Goal: Task Accomplishment & Management: Manage account settings

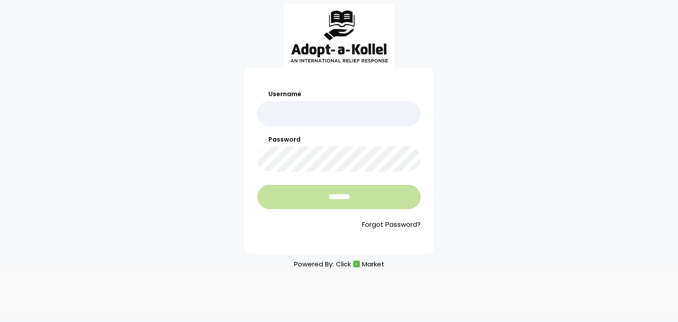
type input "**********"
click at [340, 196] on input "*******" at bounding box center [338, 197] width 163 height 24
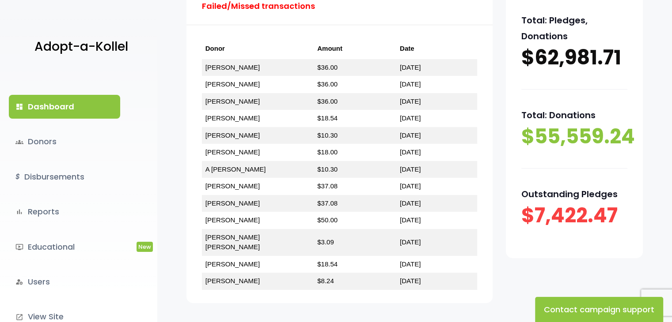
scroll to position [225, 0]
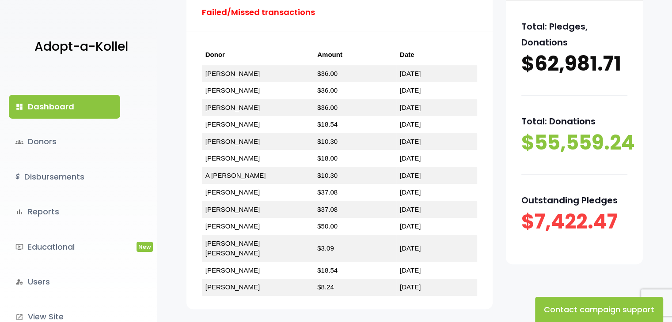
click at [671, 209] on html "Adopt-a-Kollel dashboard Dashboard groups Donors $ Disbursements bar_chart Repo…" at bounding box center [336, 83] width 672 height 603
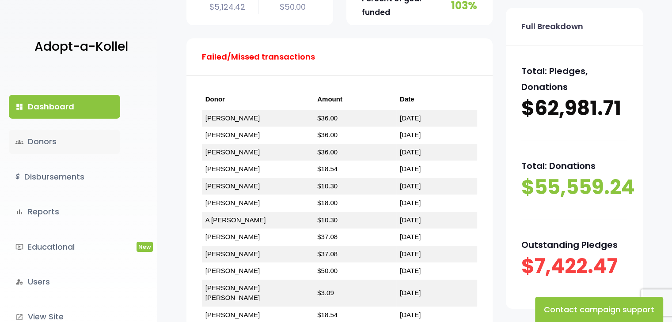
click at [41, 139] on link "groups Donors" at bounding box center [64, 142] width 111 height 24
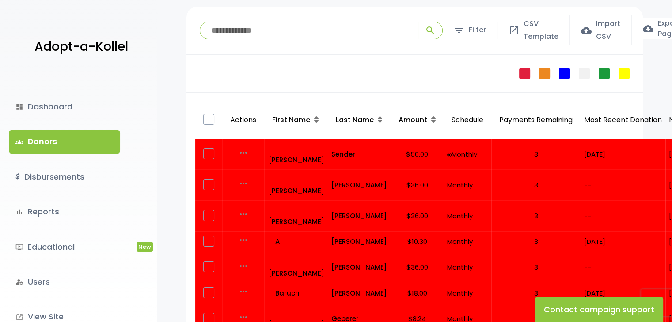
scroll to position [67, 0]
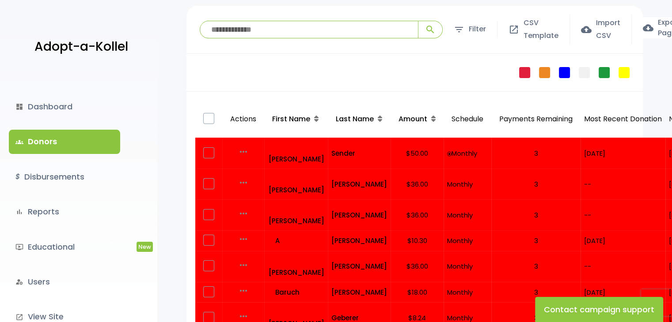
click at [368, 29] on input "search" at bounding box center [309, 29] width 218 height 17
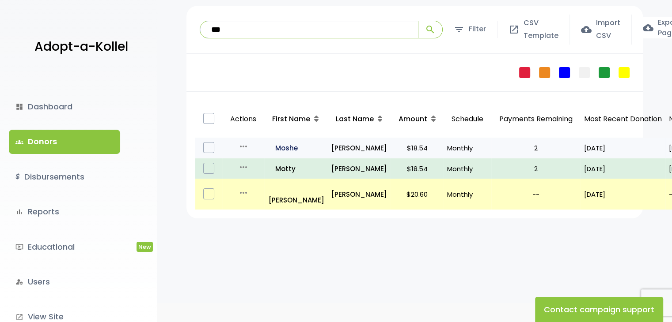
type input "***"
click at [293, 144] on p "all_inclusive Moshe" at bounding box center [296, 148] width 56 height 12
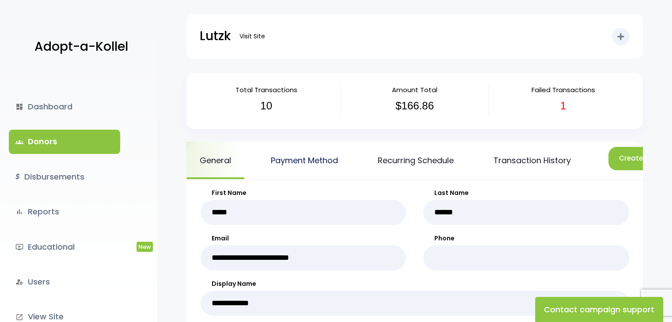
click at [319, 160] on link "Payment Method" at bounding box center [304, 161] width 94 height 38
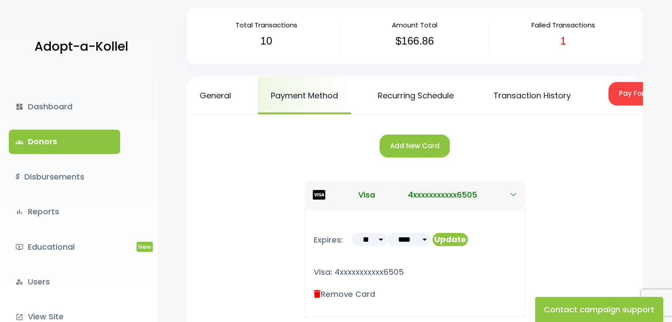
scroll to position [65, 0]
click at [625, 88] on button "Pay For Failed/Missed Transactions" at bounding box center [680, 93] width 144 height 23
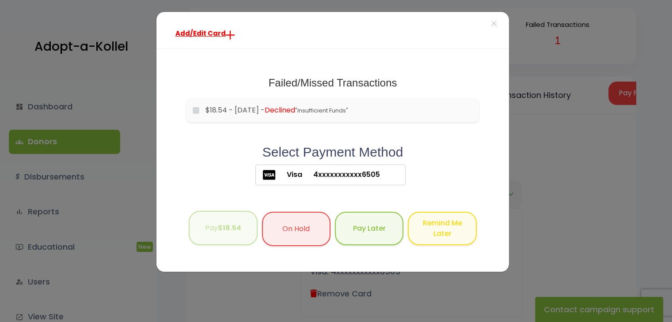
click at [228, 225] on b "$18.54" at bounding box center [229, 228] width 23 height 10
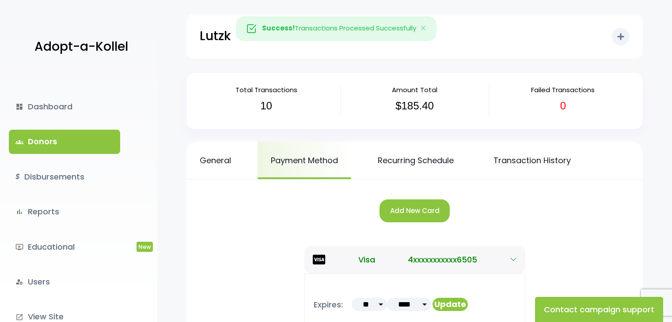
scroll to position [65, 0]
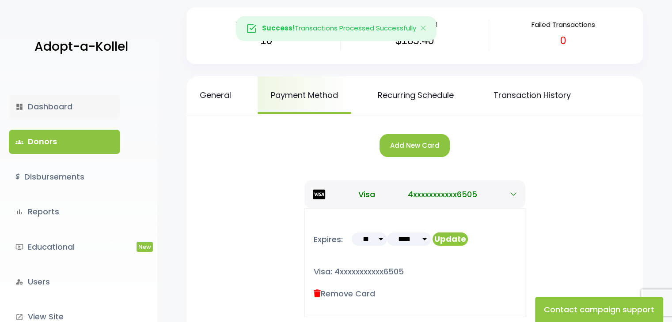
click at [56, 107] on link "dashboard Dashboard" at bounding box center [64, 107] width 111 height 24
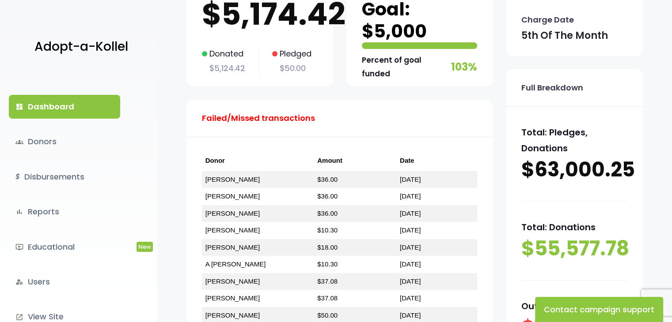
scroll to position [113, 0]
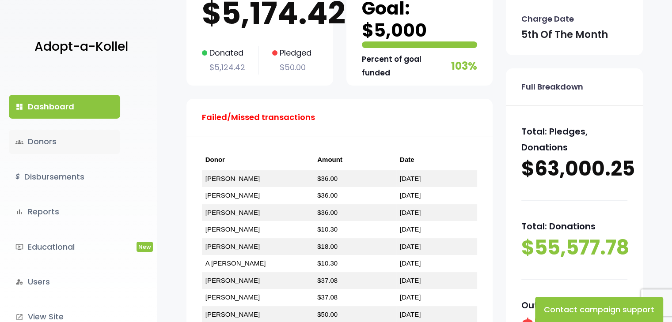
click at [51, 142] on link "groups Donors" at bounding box center [64, 142] width 111 height 24
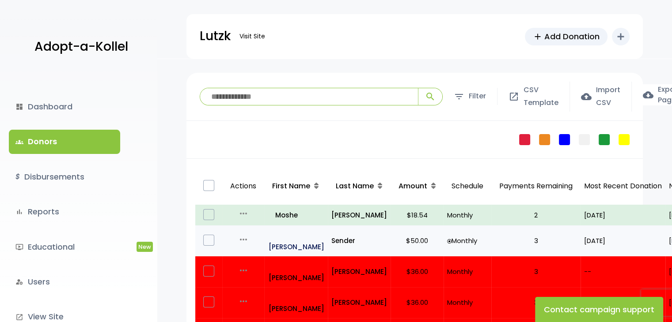
click at [288, 234] on p "all_inclusive [PERSON_NAME]" at bounding box center [296, 241] width 56 height 24
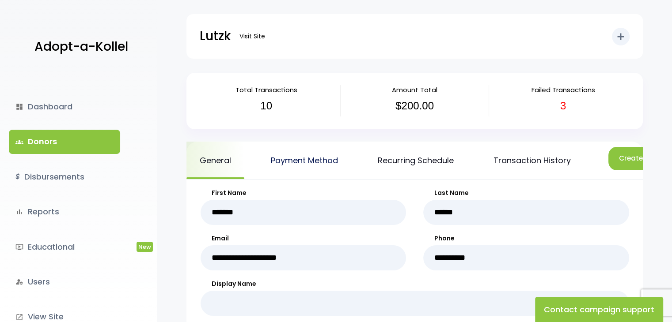
click at [317, 161] on link "Payment Method" at bounding box center [304, 161] width 94 height 38
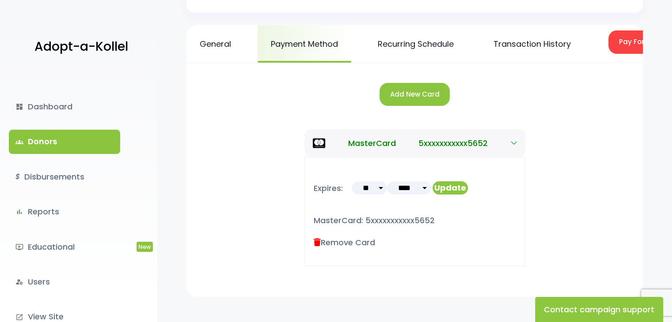
scroll to position [117, 0]
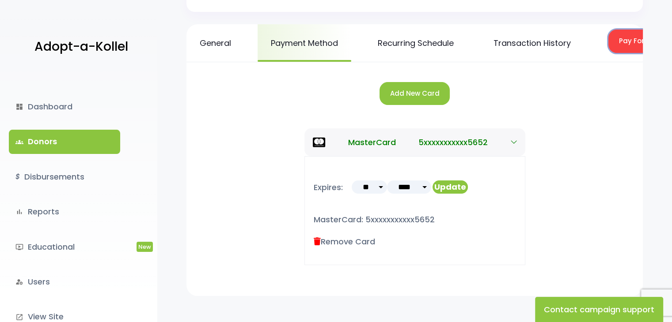
click at [615, 43] on button "Pay For Failed/Missed Transactions" at bounding box center [680, 41] width 144 height 23
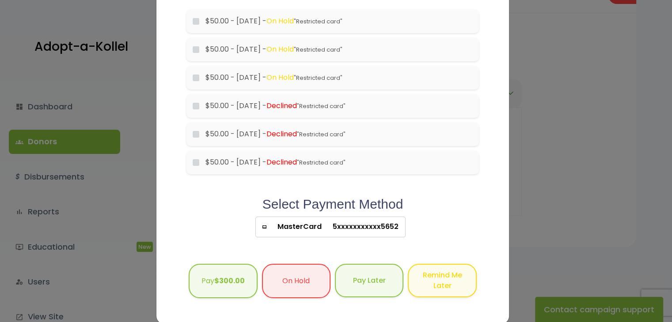
scroll to position [0, 0]
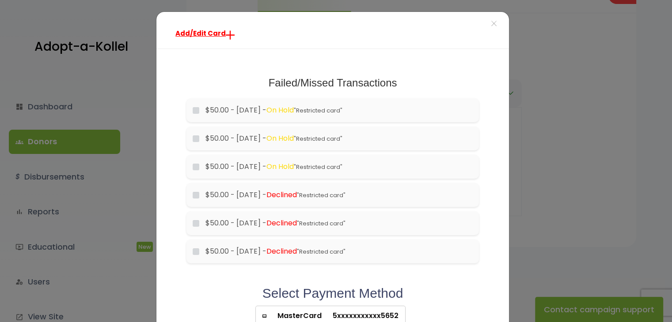
click at [94, 27] on div "Add/Edit Card × Failed/Missed Transactions would you like to pay for these tran…" at bounding box center [336, 161] width 672 height 322
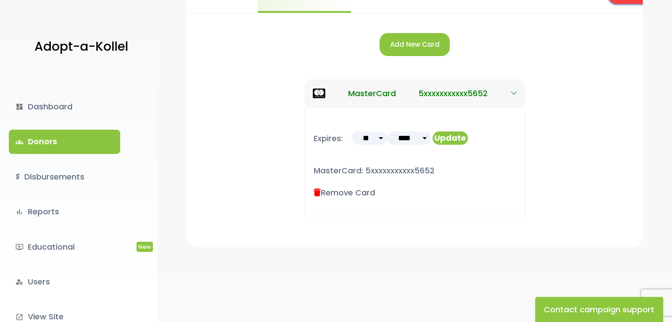
scroll to position [147, 0]
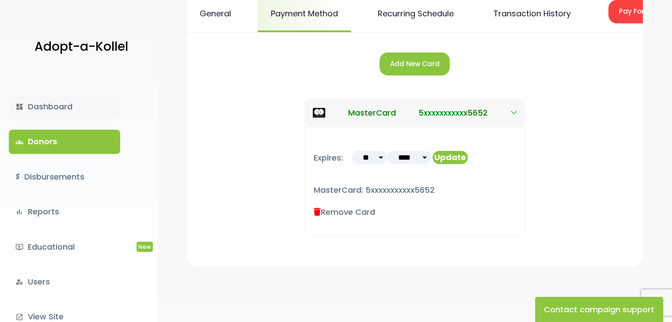
click at [57, 106] on link "dashboard Dashboard" at bounding box center [64, 107] width 111 height 24
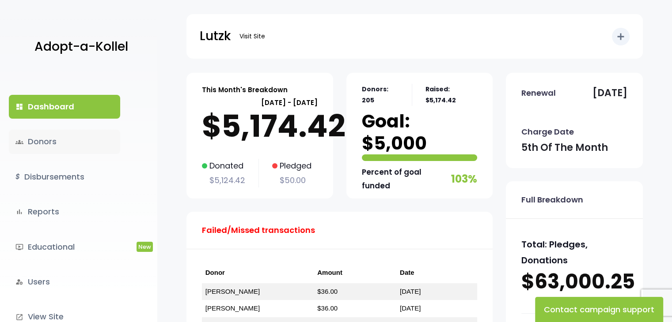
click at [42, 143] on link "groups Donors" at bounding box center [64, 142] width 111 height 24
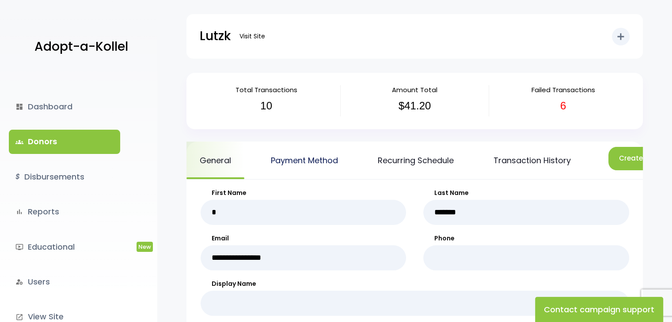
click at [318, 161] on link "Payment Method" at bounding box center [304, 161] width 94 height 38
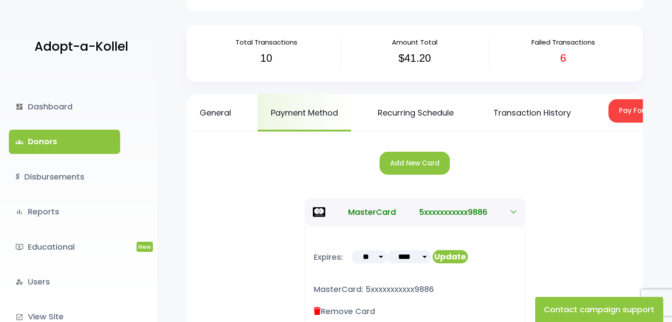
scroll to position [47, 0]
click at [419, 111] on link "Recurring Schedule" at bounding box center [415, 113] width 102 height 38
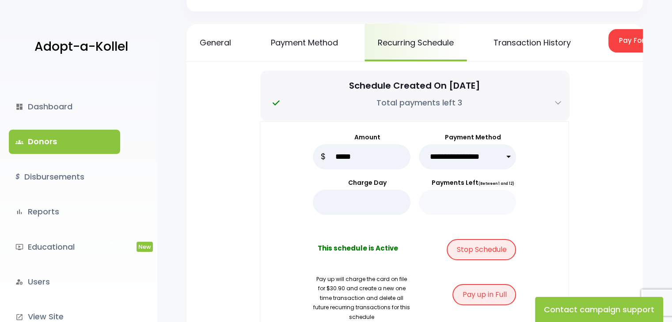
scroll to position [68, 0]
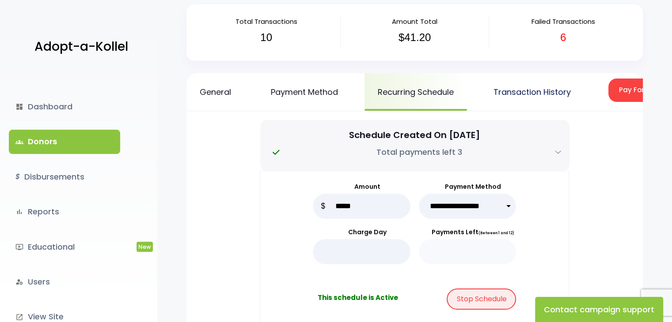
click at [538, 95] on link "Transaction History" at bounding box center [532, 92] width 104 height 38
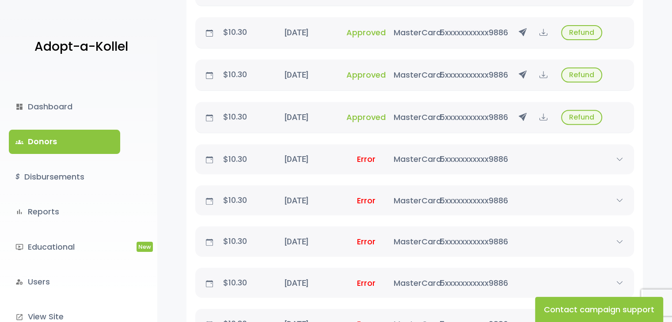
scroll to position [333, 0]
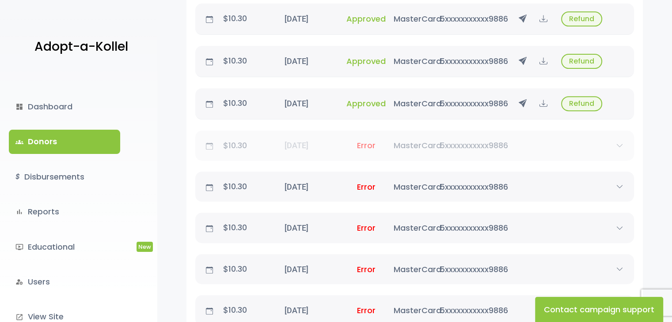
click at [622, 149] on icon at bounding box center [619, 145] width 13 height 7
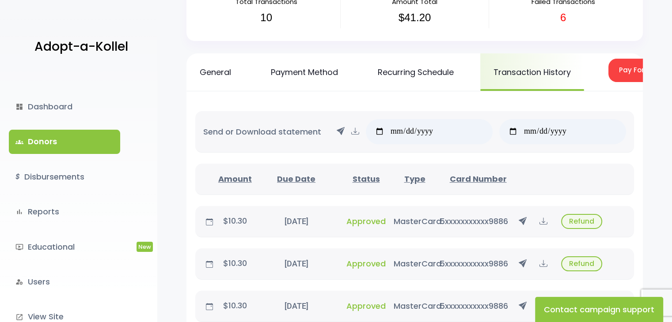
scroll to position [87, 0]
click at [318, 74] on link "Payment Method" at bounding box center [304, 73] width 94 height 38
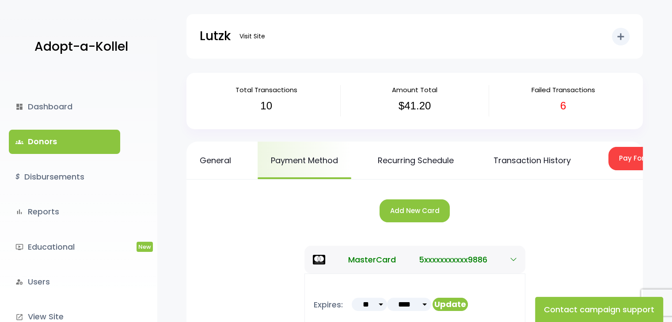
click at [424, 310] on select "**** **** **** **** **** **** **** **** **** **** **** **** ****" at bounding box center [409, 304] width 44 height 13
select select "**"
click at [387, 304] on select "**** **** **** **** **** **** **** **** **** **** **** **** ****" at bounding box center [409, 304] width 44 height 13
click at [448, 308] on button "Update" at bounding box center [449, 304] width 35 height 13
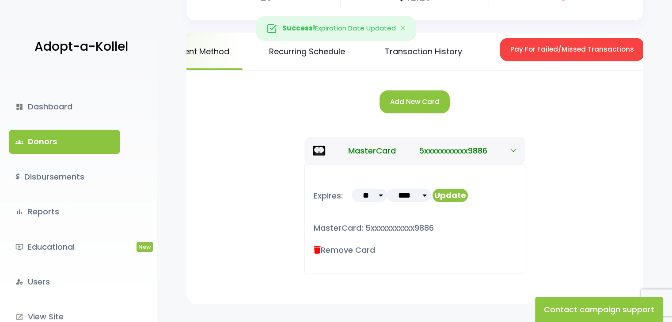
scroll to position [0, 112]
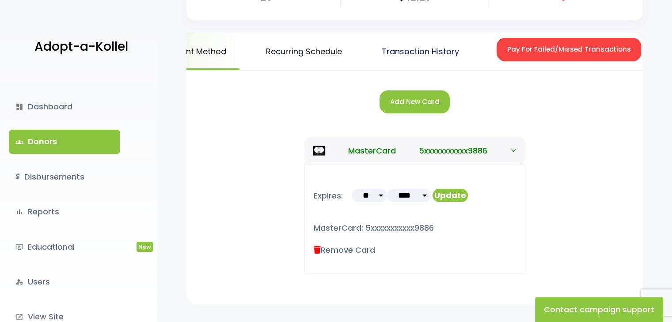
click at [431, 51] on link "Transaction History" at bounding box center [420, 52] width 104 height 38
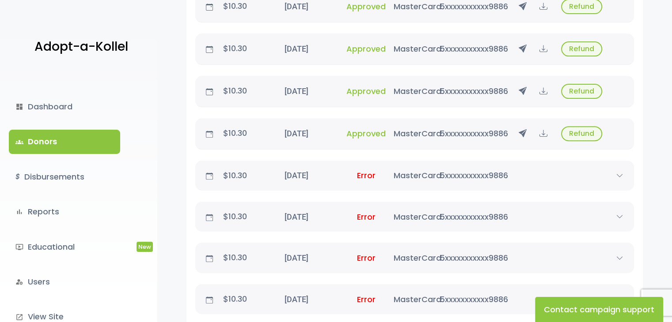
scroll to position [304, 0]
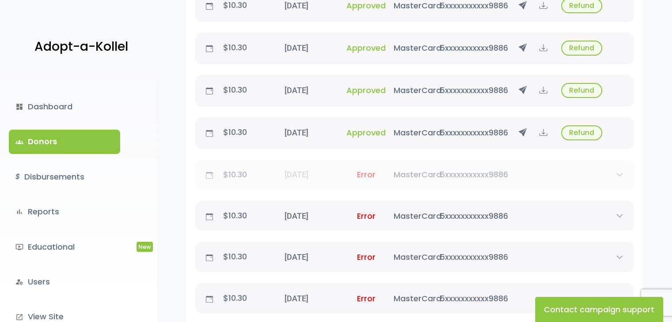
click at [528, 179] on div at bounding box center [522, 175] width 21 height 12
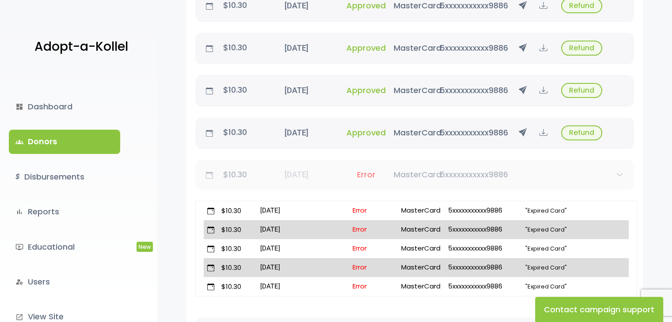
click at [210, 178] on icon at bounding box center [209, 175] width 7 height 7
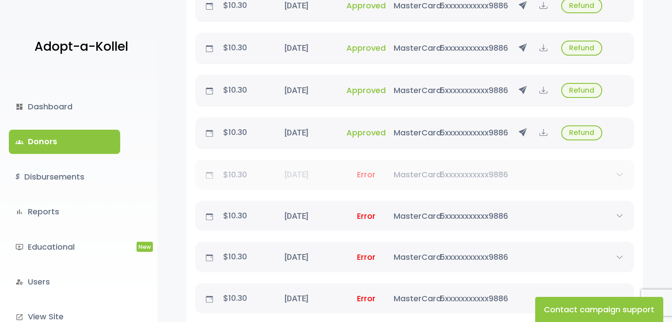
click at [221, 177] on p "$10.30" at bounding box center [235, 175] width 38 height 14
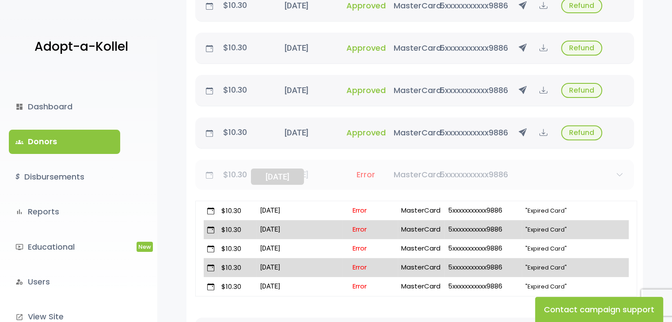
click at [287, 178] on div "April 5, 2025 04/06/25" at bounding box center [296, 175] width 84 height 12
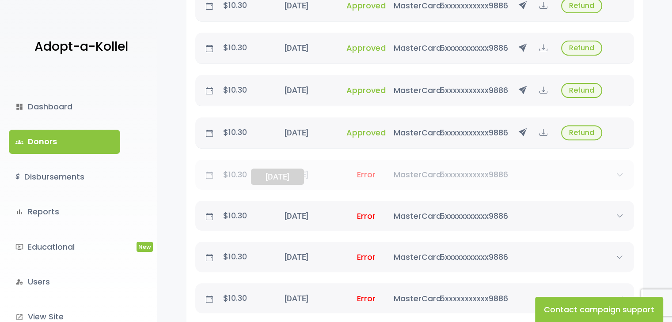
click at [287, 178] on div "April 5, 2025 04/06/25" at bounding box center [296, 175] width 84 height 12
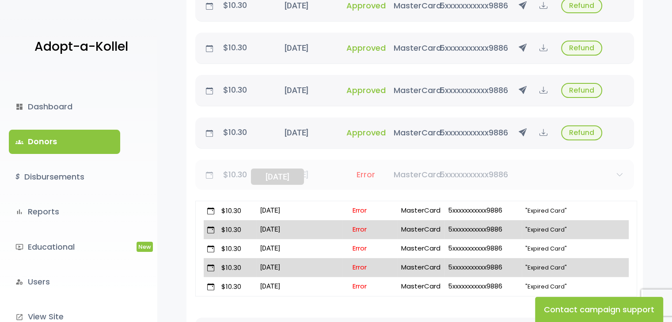
click at [287, 178] on div "April 5, 2025 04/06/25" at bounding box center [296, 175] width 84 height 12
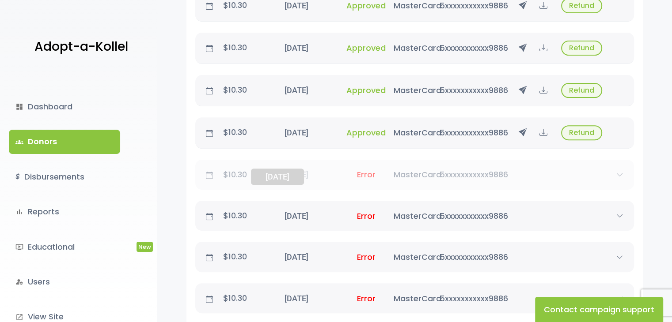
click at [287, 178] on div "April 5, 2025 04/06/25" at bounding box center [296, 175] width 84 height 12
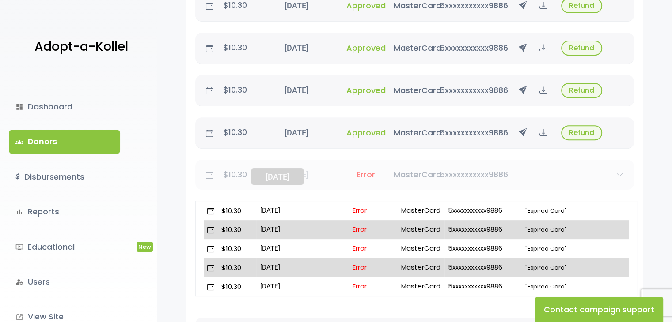
click at [287, 178] on div "April 5, 2025 04/06/25" at bounding box center [296, 175] width 84 height 12
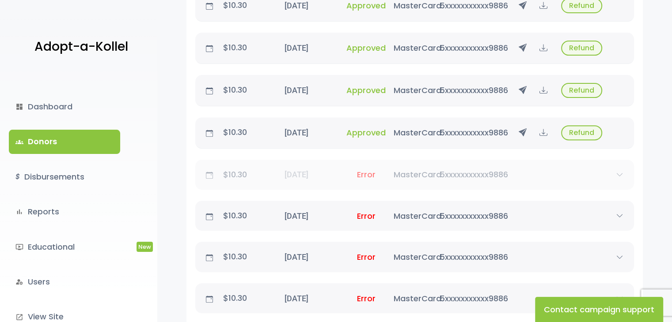
click at [616, 178] on icon at bounding box center [619, 174] width 13 height 7
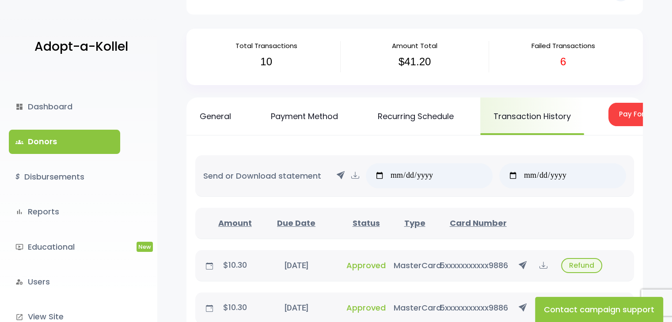
scroll to position [42, 0]
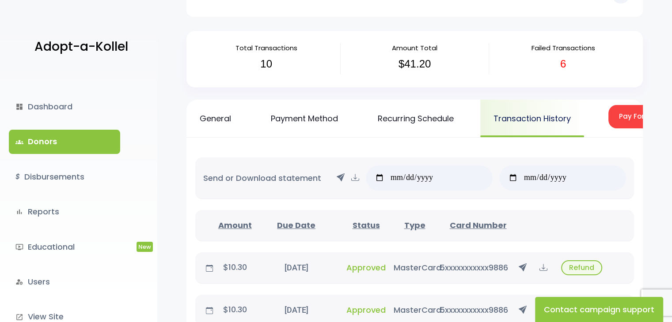
click at [535, 119] on link "Transaction History" at bounding box center [532, 119] width 104 height 38
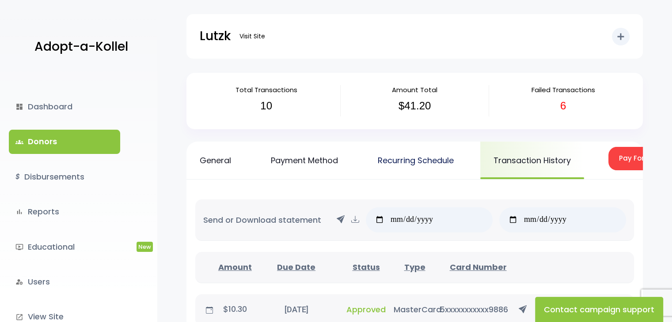
click at [401, 156] on link "Recurring Schedule" at bounding box center [415, 161] width 102 height 38
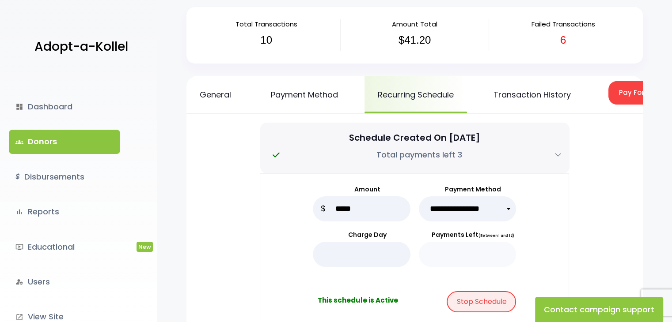
scroll to position [54, 0]
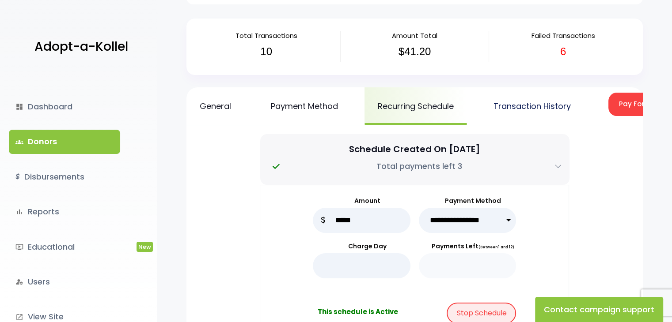
click at [545, 107] on link "Transaction History" at bounding box center [532, 106] width 104 height 38
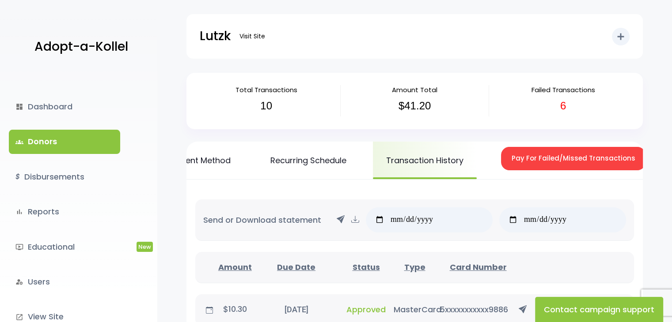
scroll to position [0, 115]
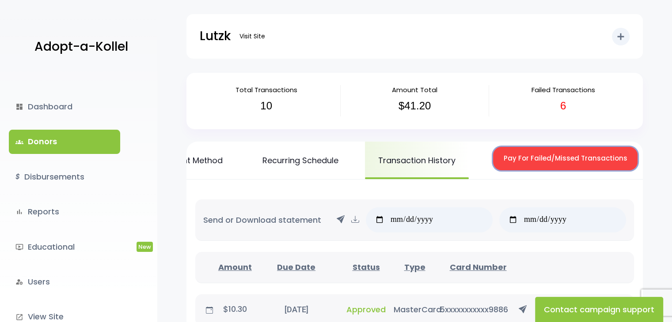
click at [606, 157] on button "Pay For Failed/Missed Transactions" at bounding box center [565, 158] width 144 height 23
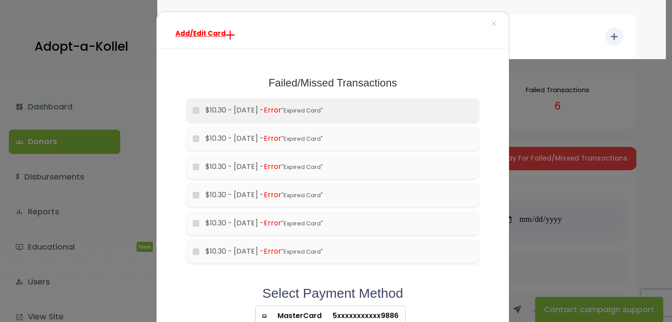
click at [281, 107] on span "Error" at bounding box center [273, 110] width 18 height 10
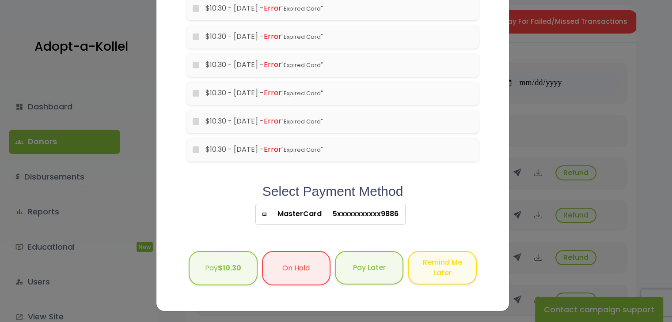
scroll to position [102, 0]
click at [227, 269] on b "$10.30" at bounding box center [229, 267] width 23 height 10
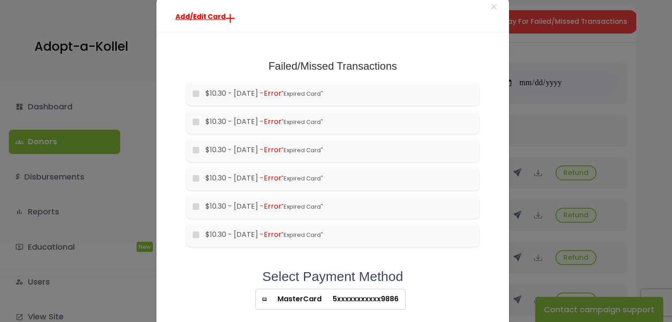
scroll to position [0, 0]
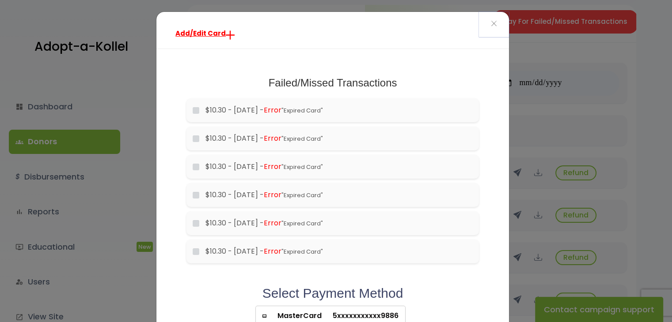
click at [491, 22] on span "×" at bounding box center [494, 24] width 6 height 19
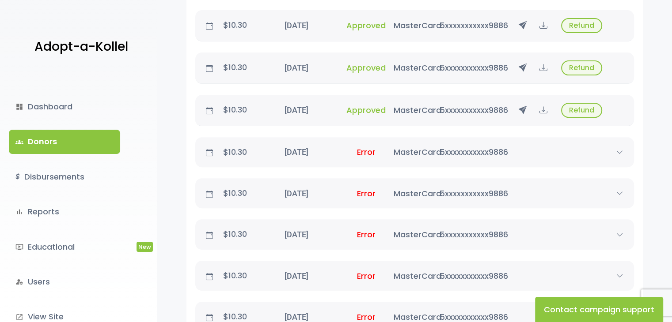
scroll to position [336, 0]
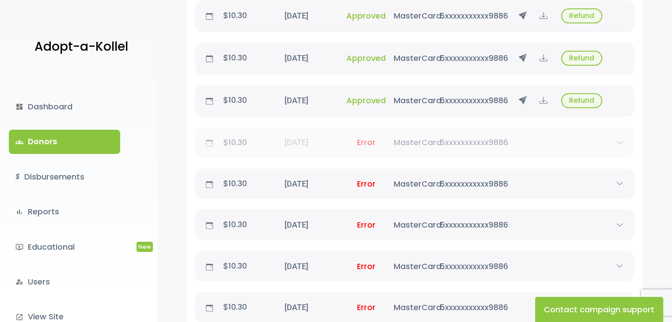
click at [620, 146] on icon at bounding box center [619, 142] width 13 height 7
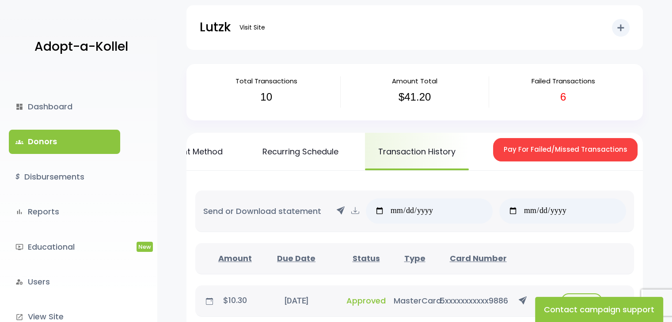
scroll to position [0, 0]
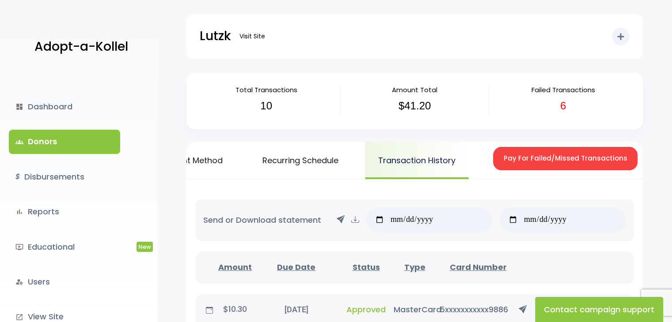
click at [414, 156] on link "Transaction History" at bounding box center [417, 161] width 104 height 38
click at [324, 164] on link "Recurring Schedule" at bounding box center [300, 161] width 102 height 38
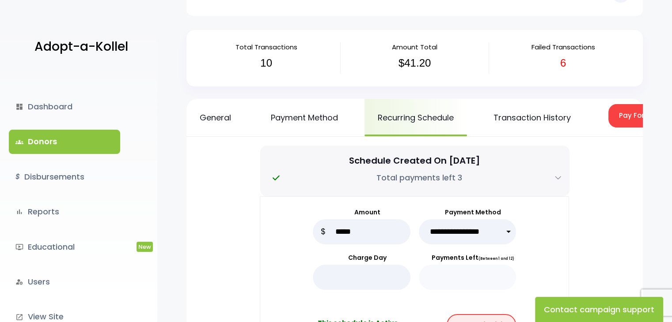
scroll to position [44, 0]
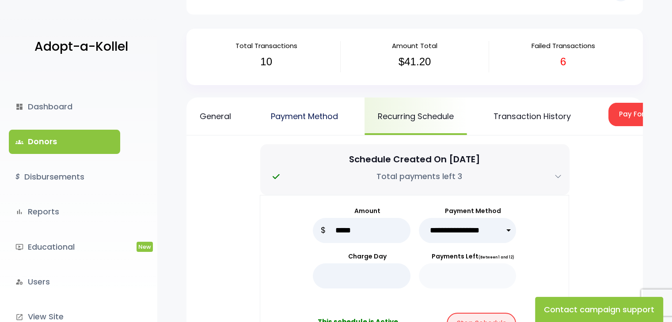
click at [333, 112] on link "Payment Method" at bounding box center [304, 117] width 94 height 38
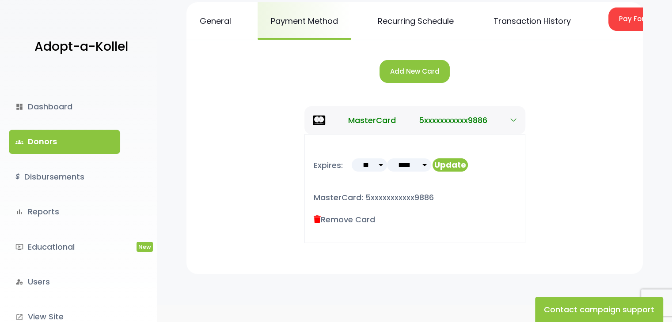
scroll to position [141, 0]
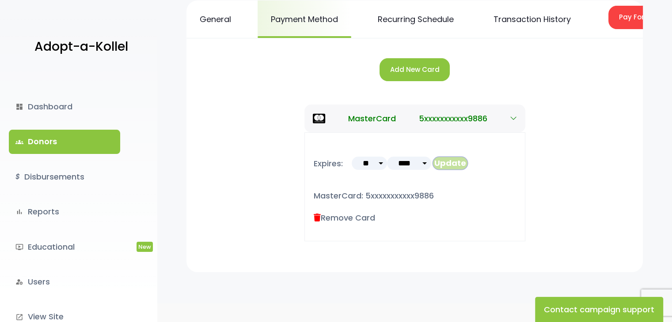
click at [456, 168] on button "Update" at bounding box center [449, 163] width 35 height 13
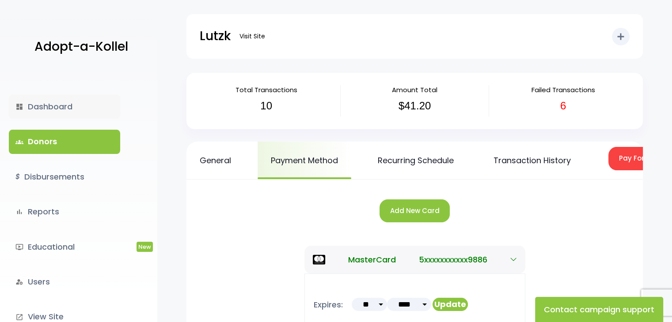
click at [52, 108] on link "dashboard Dashboard" at bounding box center [64, 107] width 111 height 24
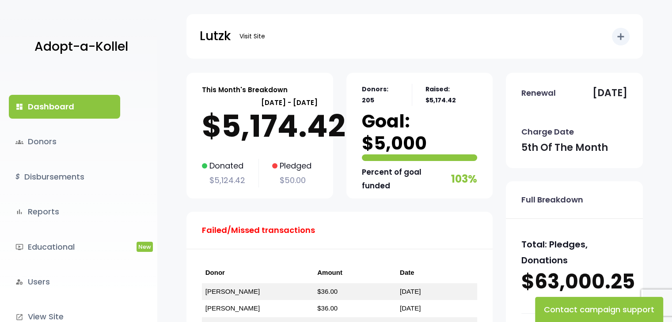
click at [101, 50] on p "Adopt-a-Kollel" at bounding box center [81, 47] width 94 height 22
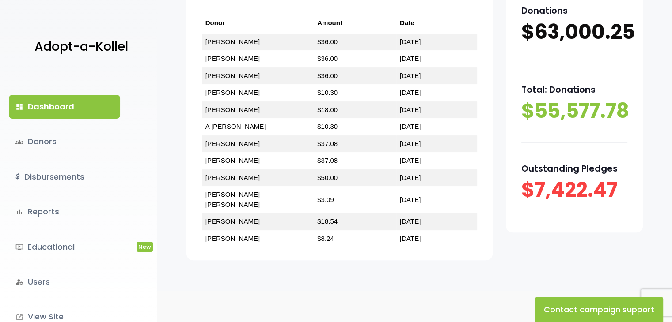
scroll to position [253, 0]
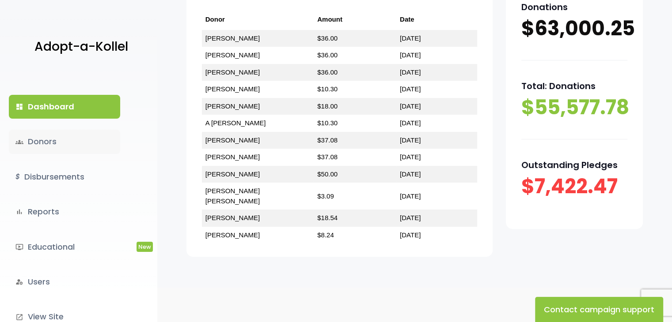
click at [60, 142] on link "groups Donors" at bounding box center [64, 142] width 111 height 24
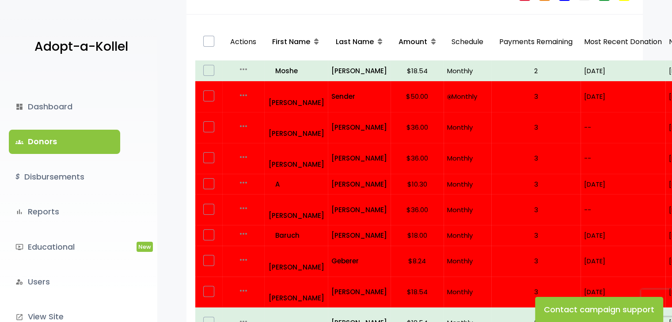
scroll to position [150, 0]
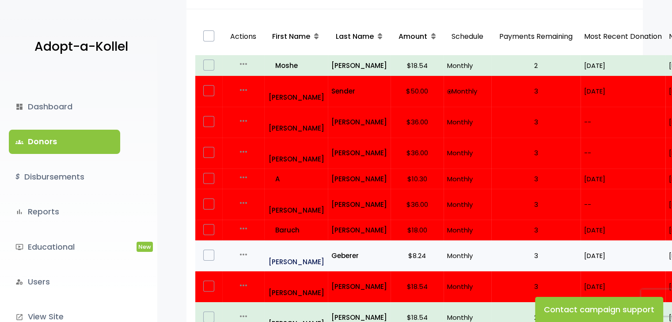
click at [301, 244] on p "all_inclusive Mordechai" at bounding box center [296, 256] width 56 height 24
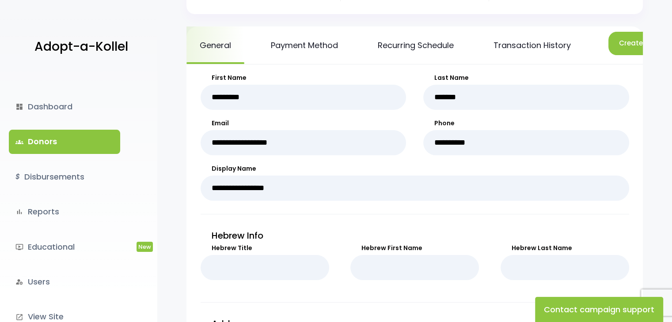
scroll to position [130, 0]
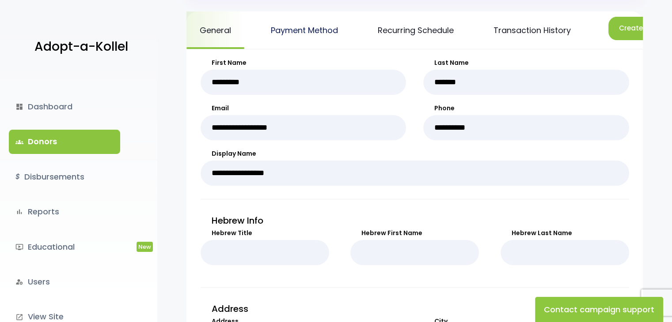
click at [323, 35] on link "Payment Method" at bounding box center [304, 30] width 94 height 38
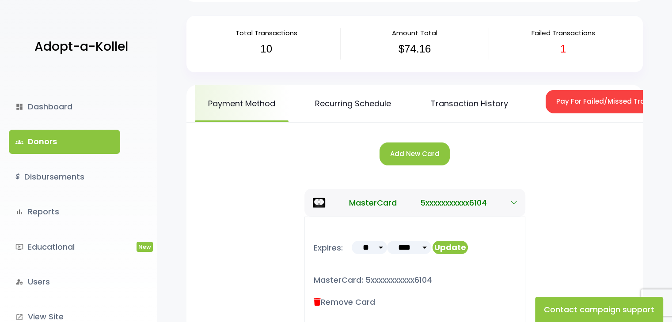
scroll to position [0, 115]
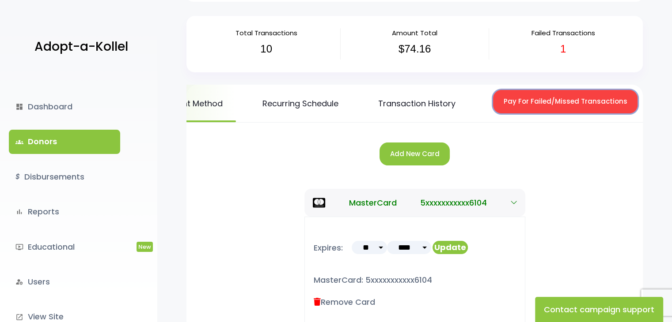
click at [554, 103] on button "Pay For Failed/Missed Transactions" at bounding box center [565, 101] width 144 height 23
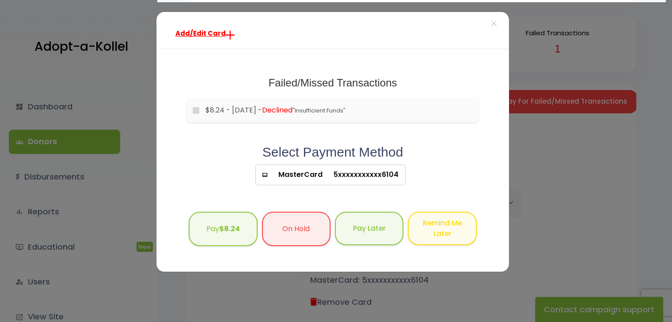
click at [554, 103] on div "Add/Edit Card × Failed/Missed Transactions would you like to pay for these tran…" at bounding box center [336, 161] width 672 height 322
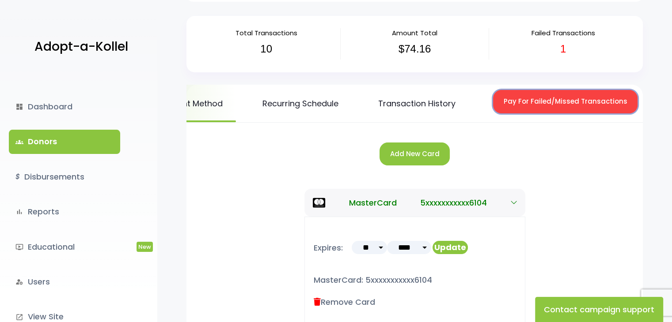
click at [587, 99] on button "Pay For Failed/Missed Transactions" at bounding box center [565, 101] width 144 height 23
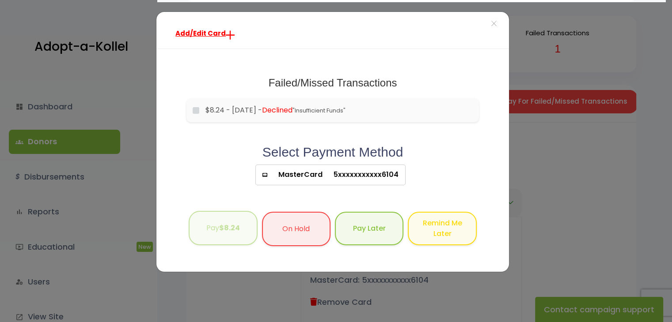
click at [227, 229] on b "$8.24" at bounding box center [229, 228] width 21 height 10
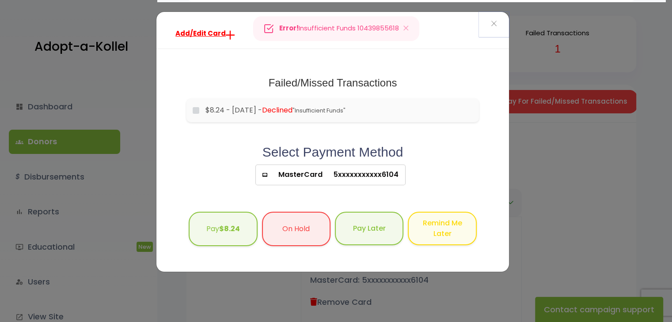
click at [495, 19] on span "×" at bounding box center [494, 24] width 6 height 19
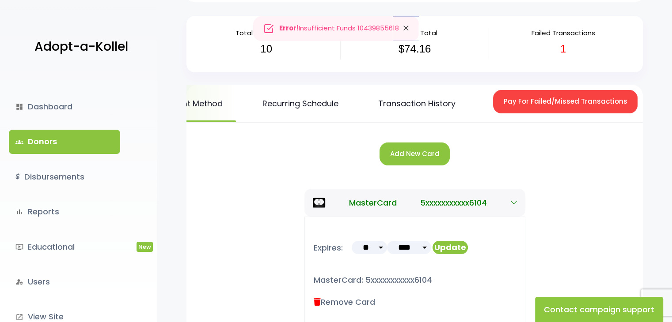
click at [406, 29] on icon "Close" at bounding box center [405, 28] width 9 height 12
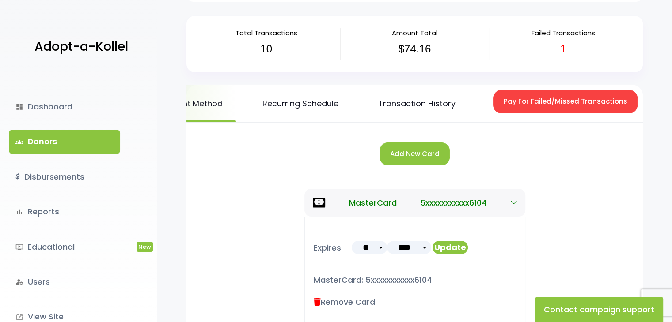
scroll to position [0, 0]
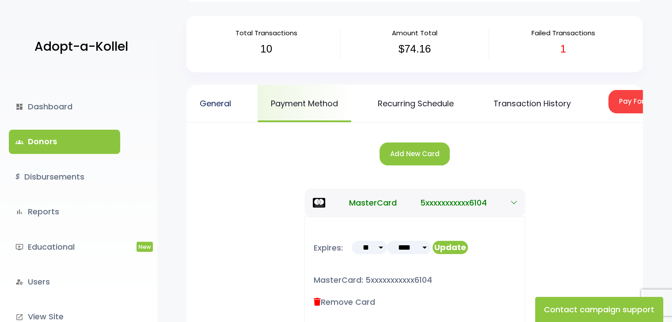
click at [218, 105] on link "General" at bounding box center [215, 104] width 58 height 38
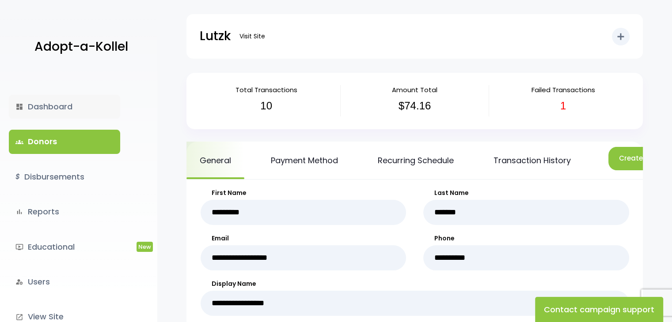
click at [53, 107] on link "dashboard Dashboard" at bounding box center [64, 107] width 111 height 24
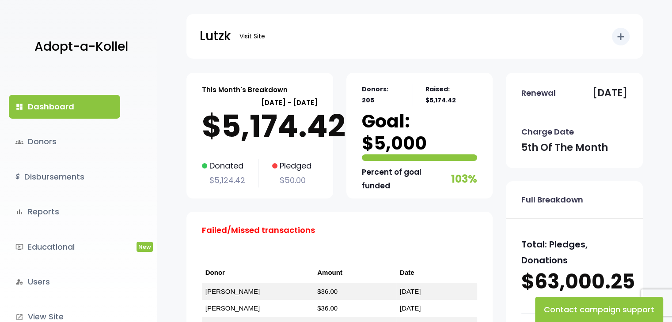
scroll to position [253, 0]
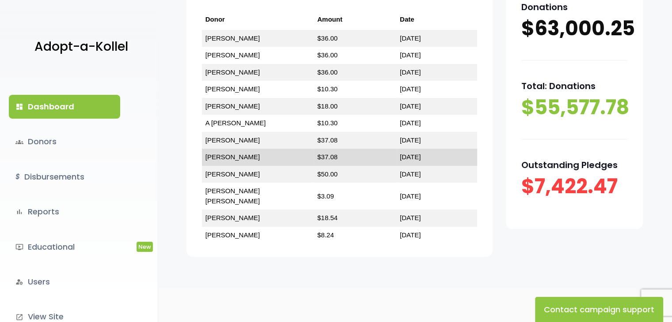
click at [230, 154] on link "Jacob Margareten" at bounding box center [232, 157] width 54 height 8
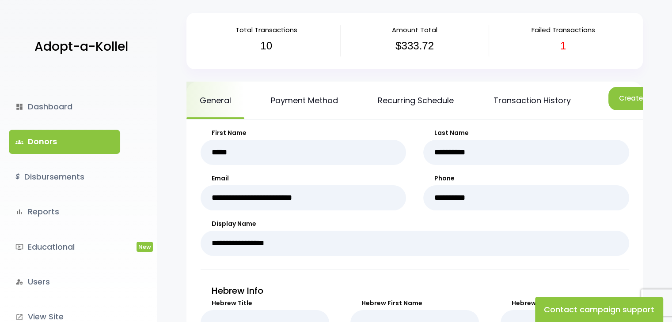
scroll to position [49, 0]
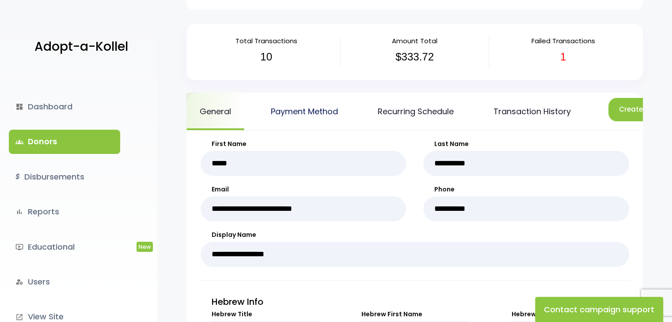
click at [323, 110] on link "Payment Method" at bounding box center [304, 112] width 94 height 38
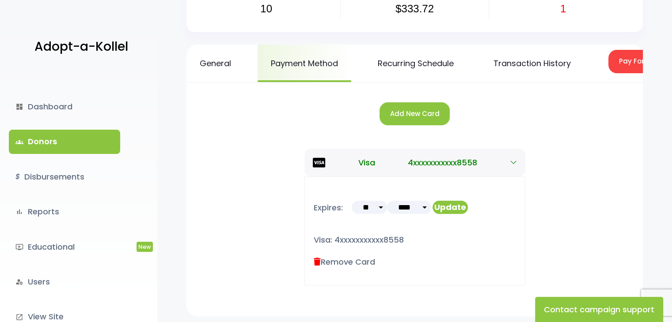
scroll to position [97, 0]
click at [622, 64] on button "Pay For Failed/Missed Transactions" at bounding box center [680, 61] width 144 height 23
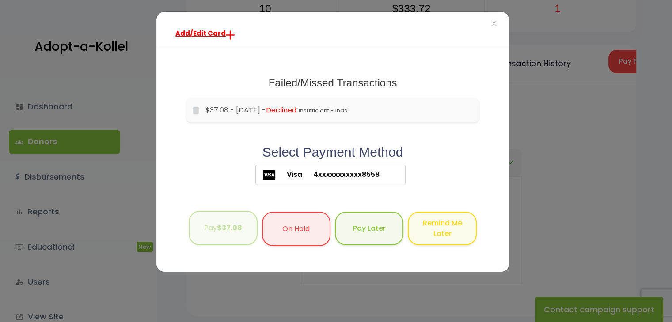
click at [231, 228] on b "$37.08" at bounding box center [229, 228] width 25 height 10
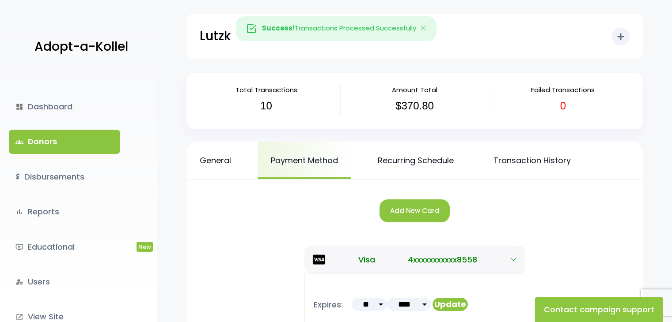
scroll to position [97, 0]
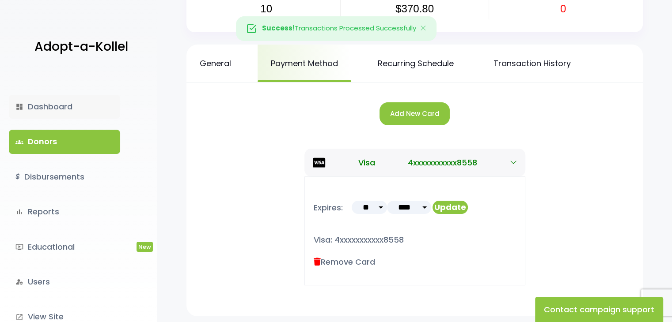
click at [58, 106] on link "dashboard Dashboard" at bounding box center [64, 107] width 111 height 24
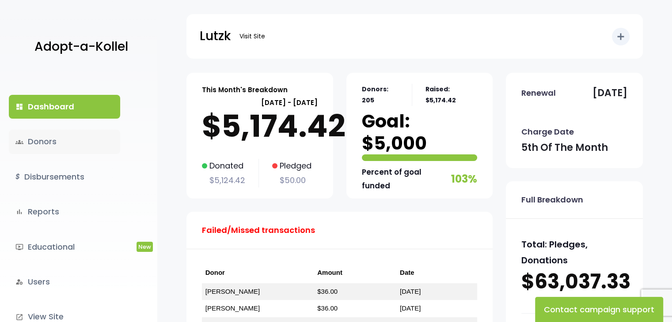
click at [39, 144] on link "groups Donors" at bounding box center [64, 142] width 111 height 24
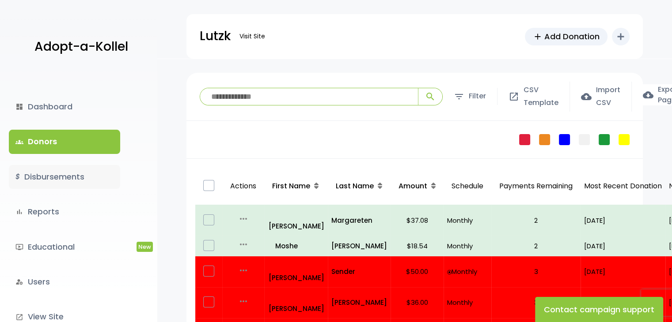
click at [53, 174] on link "$ Disbursements" at bounding box center [64, 177] width 111 height 24
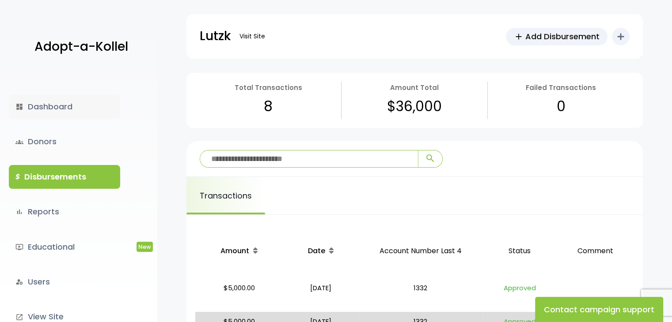
click at [49, 108] on link "dashboard Dashboard" at bounding box center [64, 107] width 111 height 24
